Goal: Task Accomplishment & Management: Manage account settings

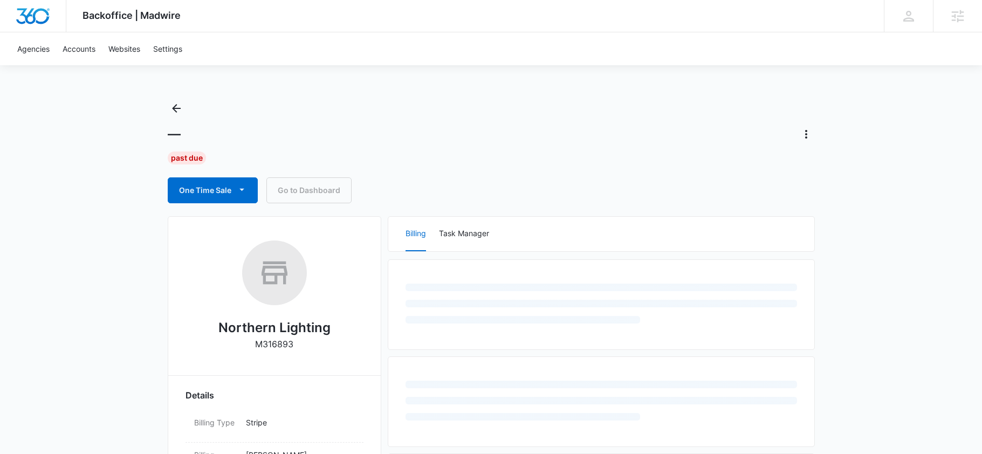
click at [457, 167] on div "— Past Due One Time Sale Go to Dashboard" at bounding box center [491, 152] width 647 height 104
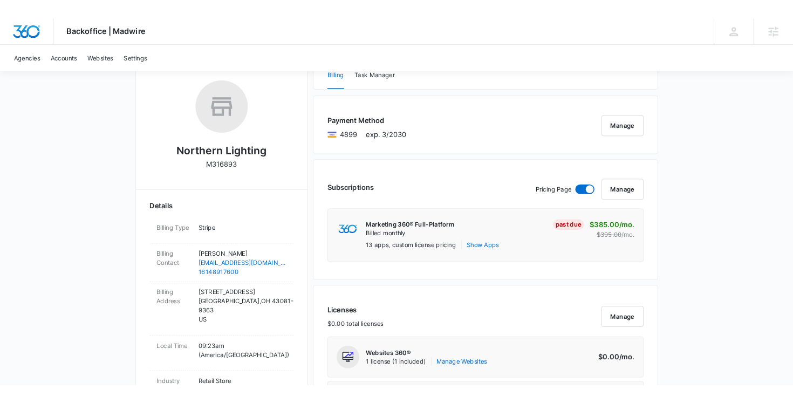
scroll to position [162, 0]
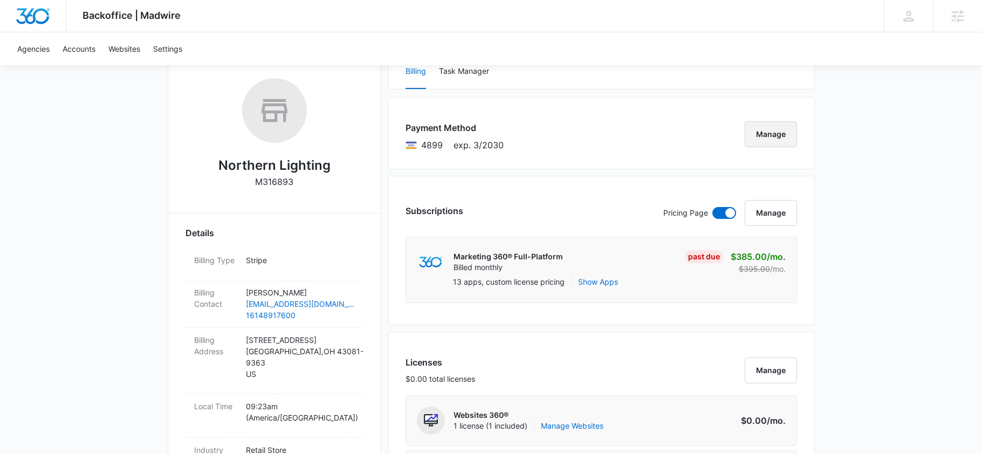
click at [773, 125] on button "Manage" at bounding box center [771, 134] width 52 height 26
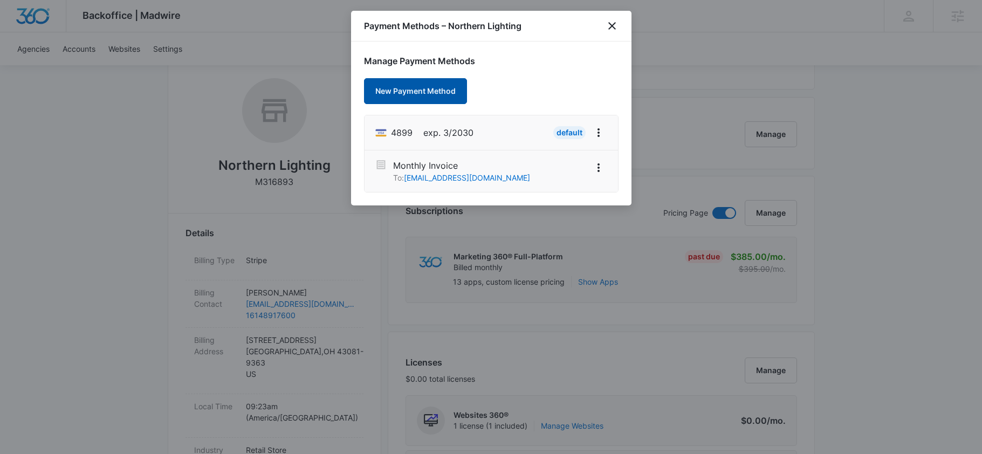
click at [411, 93] on button "New Payment Method" at bounding box center [415, 91] width 103 height 26
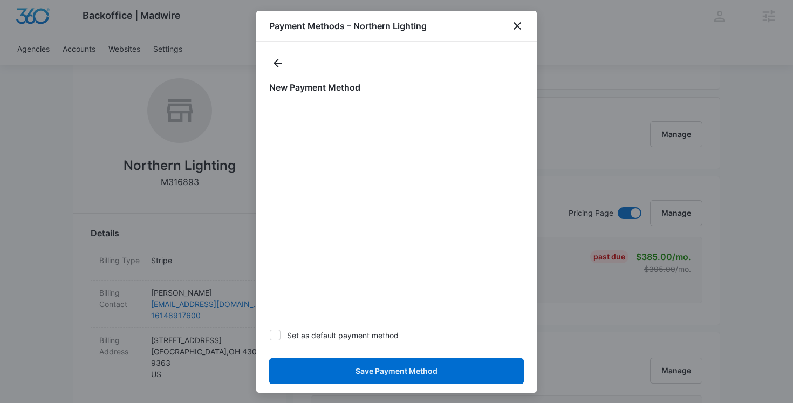
scroll to position [24, 0]
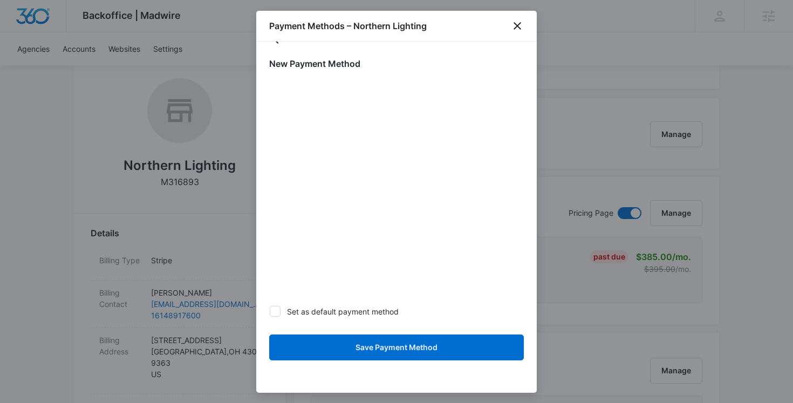
click at [356, 311] on label "Set as default payment method" at bounding box center [396, 311] width 255 height 11
click at [270, 311] on input "Set as default payment method" at bounding box center [269, 311] width 1 height 1
checkbox input "true"
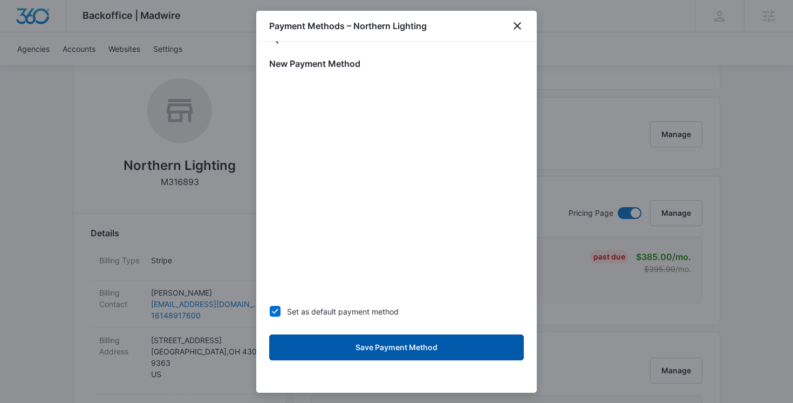
click at [360, 351] on button "Save Payment Method" at bounding box center [396, 347] width 255 height 26
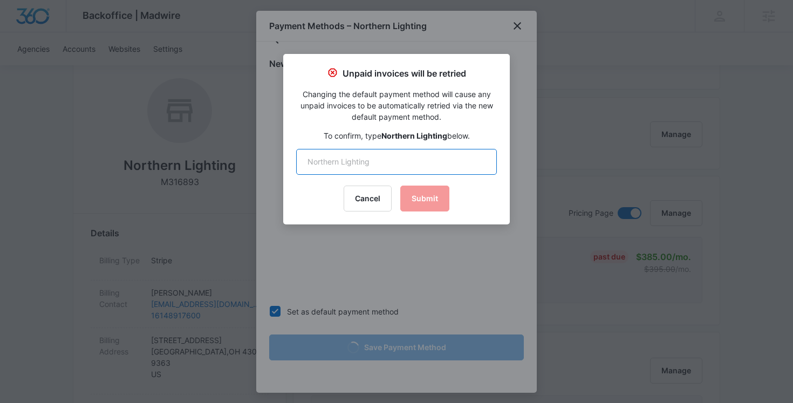
click at [369, 173] on input "text" at bounding box center [396, 162] width 201 height 26
type input "Northern Lighting"
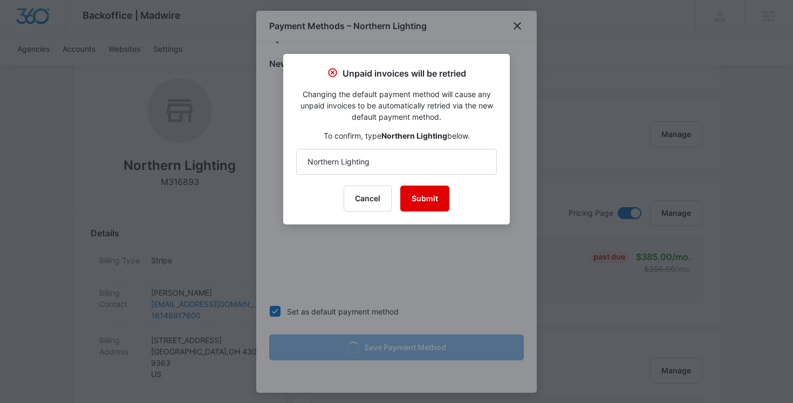
click at [421, 199] on button "Submit" at bounding box center [424, 199] width 49 height 26
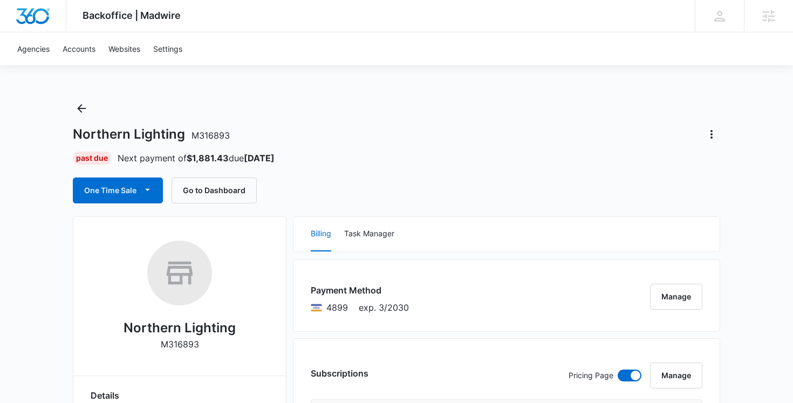
click at [293, 190] on div "One Time Sale Go to Dashboard" at bounding box center [396, 190] width 647 height 26
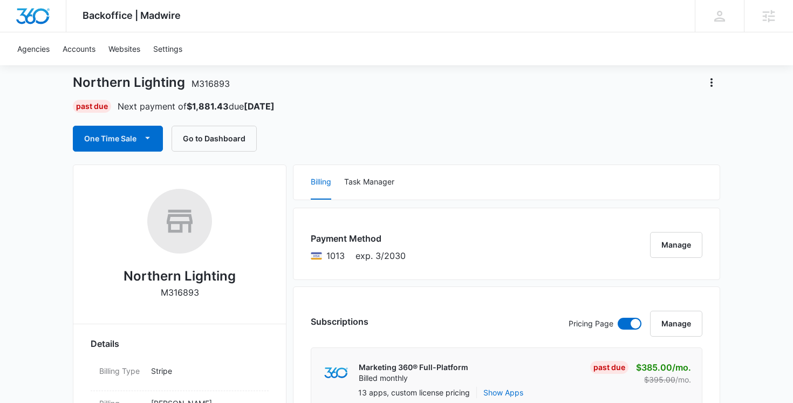
scroll to position [62, 0]
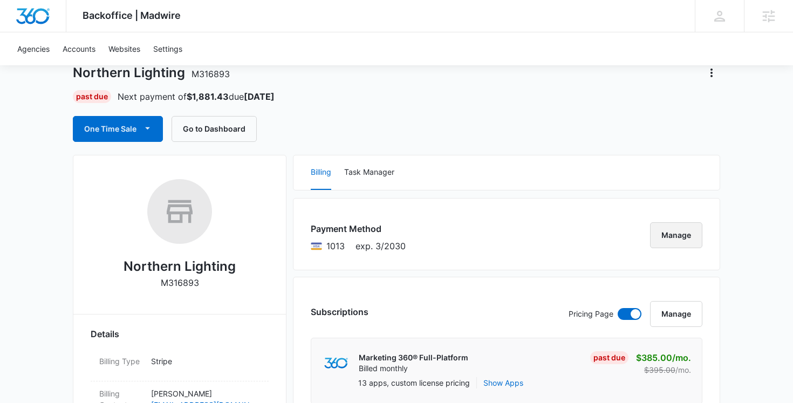
click at [674, 234] on button "Manage" at bounding box center [676, 235] width 52 height 26
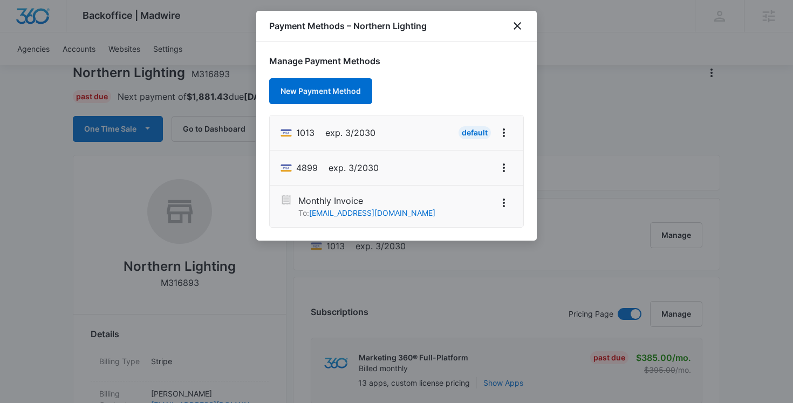
click at [511, 37] on div "Payment Methods – Northern Lighting" at bounding box center [396, 26] width 281 height 31
click at [514, 29] on icon "close" at bounding box center [518, 26] width 8 height 8
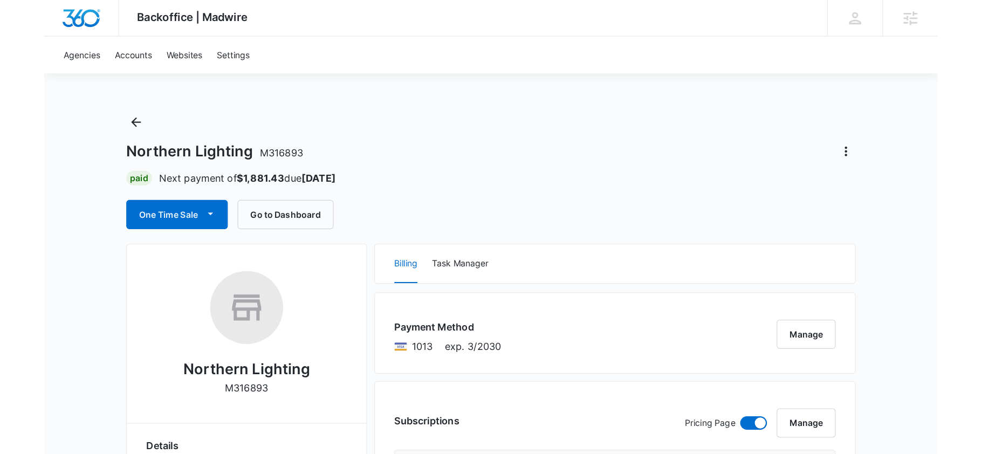
scroll to position [69, 0]
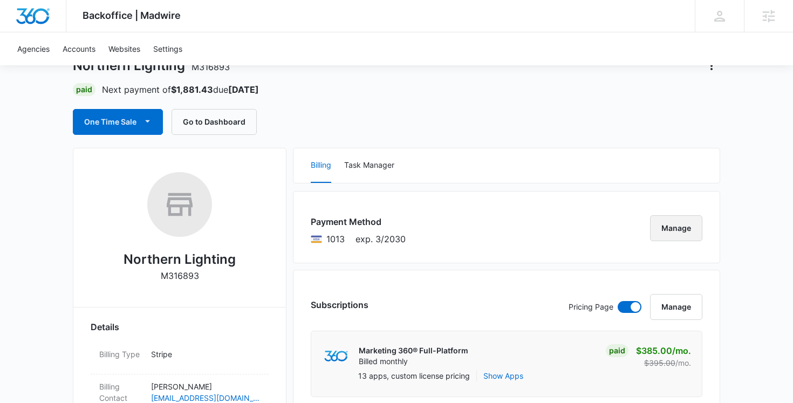
click at [669, 226] on button "Manage" at bounding box center [676, 228] width 52 height 26
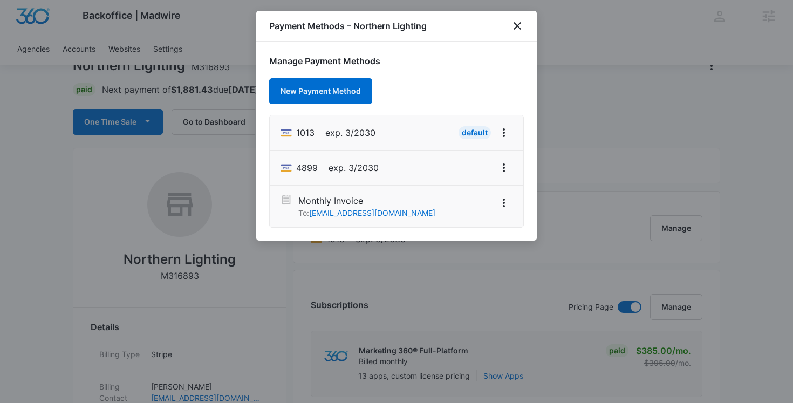
click at [405, 133] on li "1013 exp. 3/2030 Default" at bounding box center [397, 132] width 254 height 35
click at [505, 171] on icon "View More" at bounding box center [503, 167] width 13 height 13
click at [454, 138] on div "Delete Card" at bounding box center [461, 138] width 50 height 8
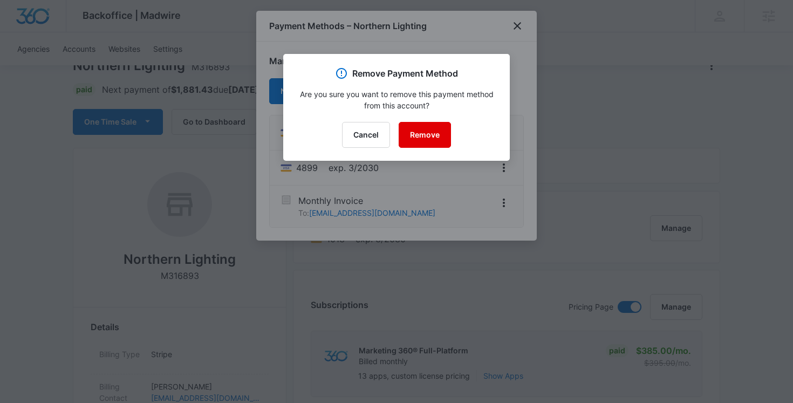
click at [421, 135] on button "Remove" at bounding box center [425, 135] width 52 height 26
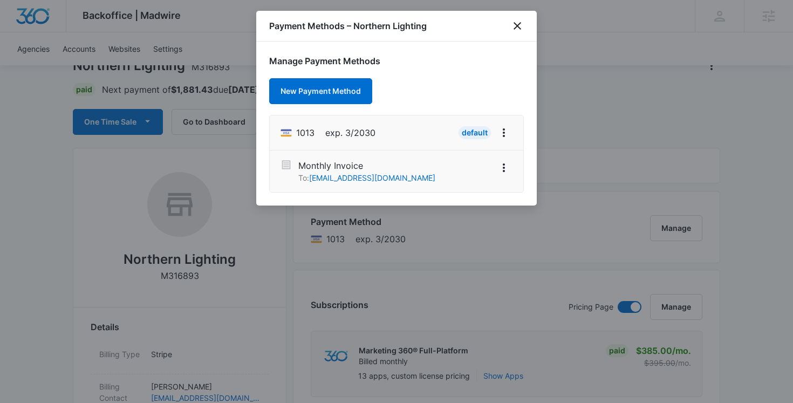
click at [458, 73] on div "Manage Payment Methods New Payment Method 1013 exp. 3/2030 Default Monthly Invo…" at bounding box center [396, 124] width 281 height 164
click at [517, 28] on icon "close" at bounding box center [517, 25] width 13 height 13
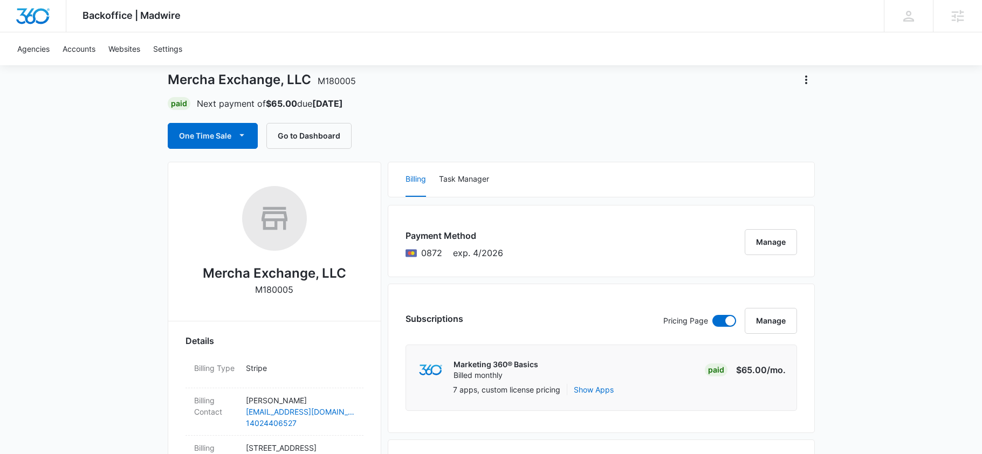
scroll to position [19, 0]
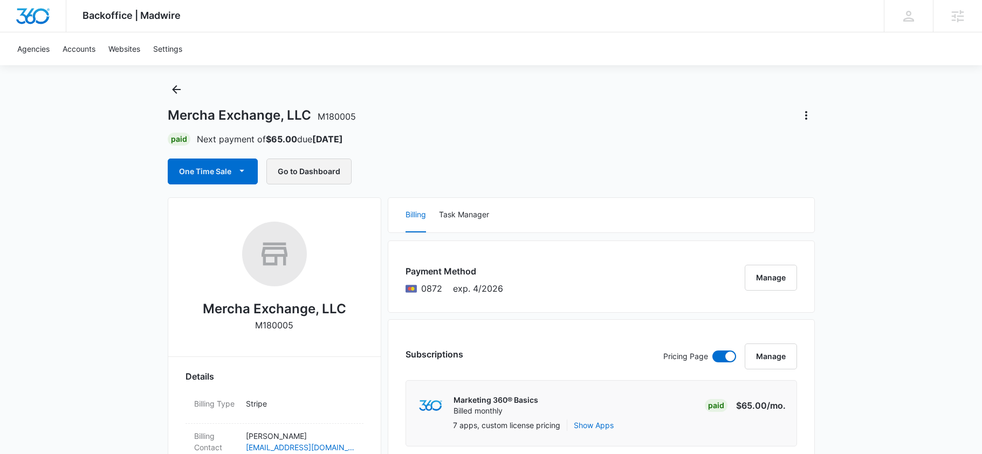
click at [305, 172] on button "Go to Dashboard" at bounding box center [309, 172] width 85 height 26
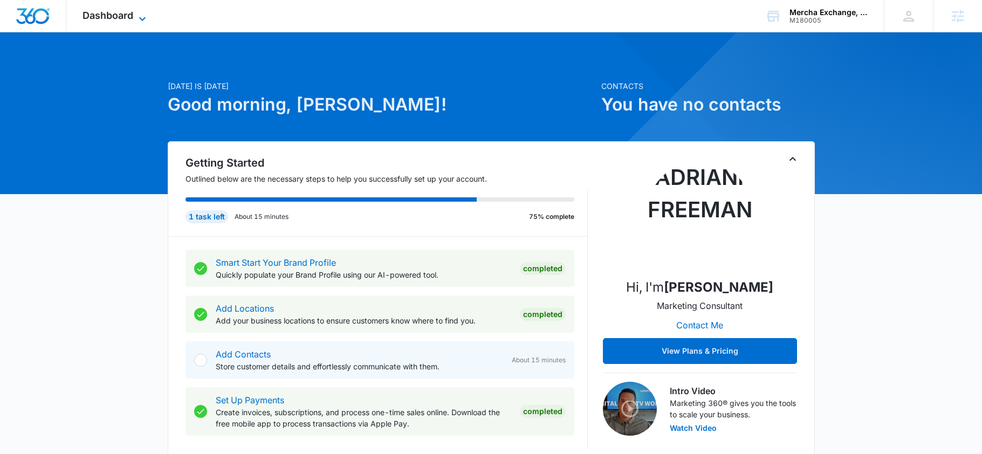
click at [121, 19] on span "Dashboard" at bounding box center [108, 15] width 51 height 11
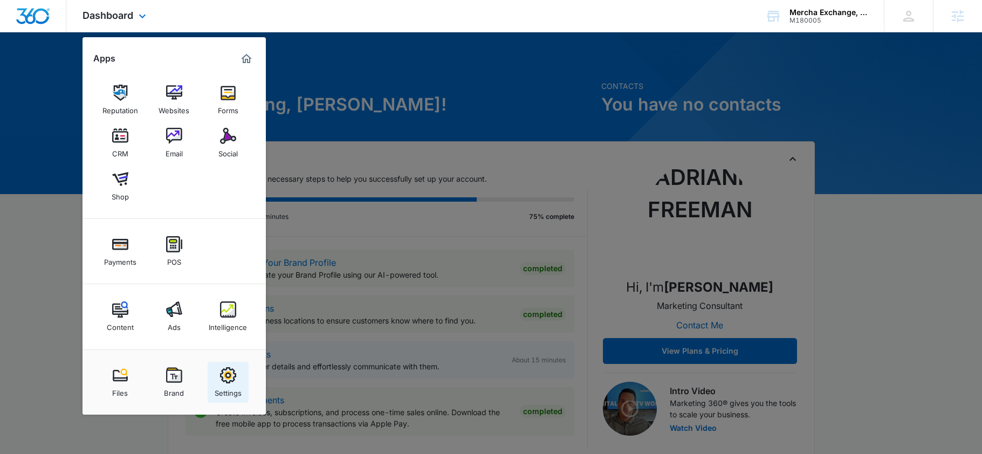
click at [241, 368] on link "Settings" at bounding box center [228, 382] width 41 height 41
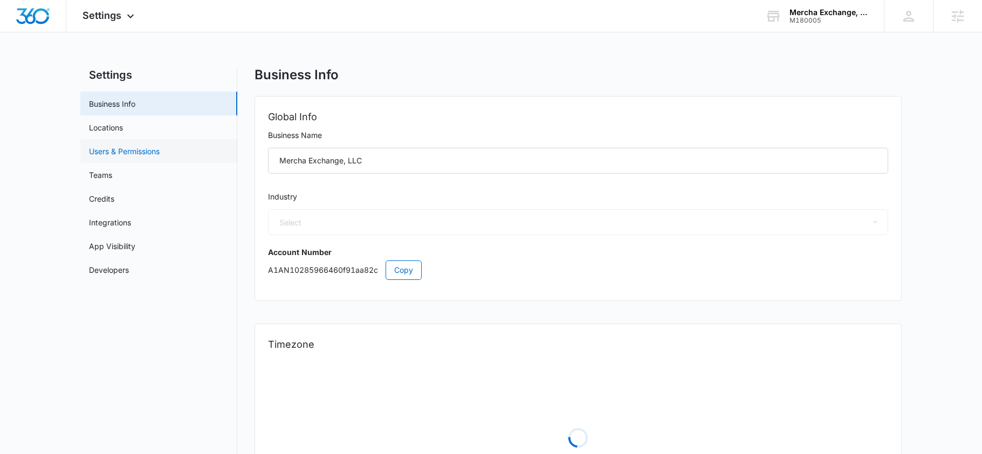
select select "12"
select select "US"
select select "America/[GEOGRAPHIC_DATA]"
click at [125, 148] on link "Users & Permissions" at bounding box center [124, 151] width 71 height 11
